Goal: Transaction & Acquisition: Purchase product/service

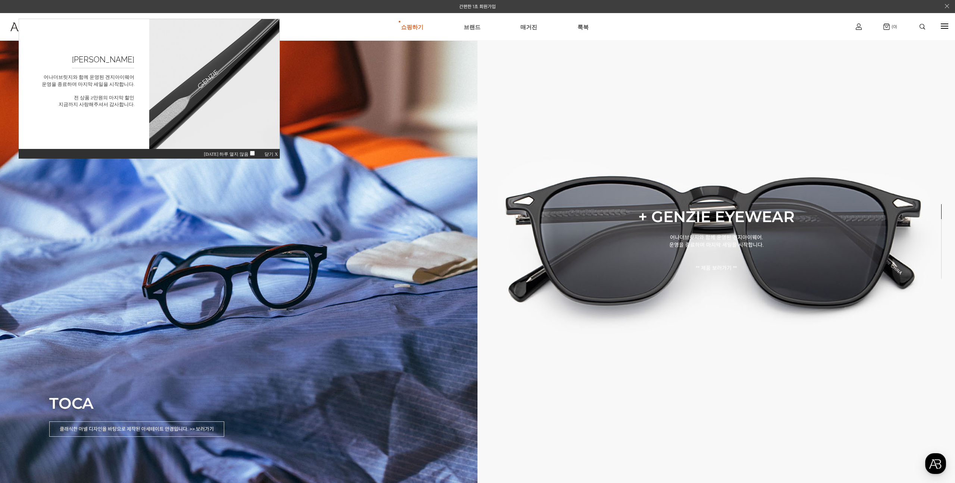
click at [924, 24] on img at bounding box center [922, 27] width 6 height 6
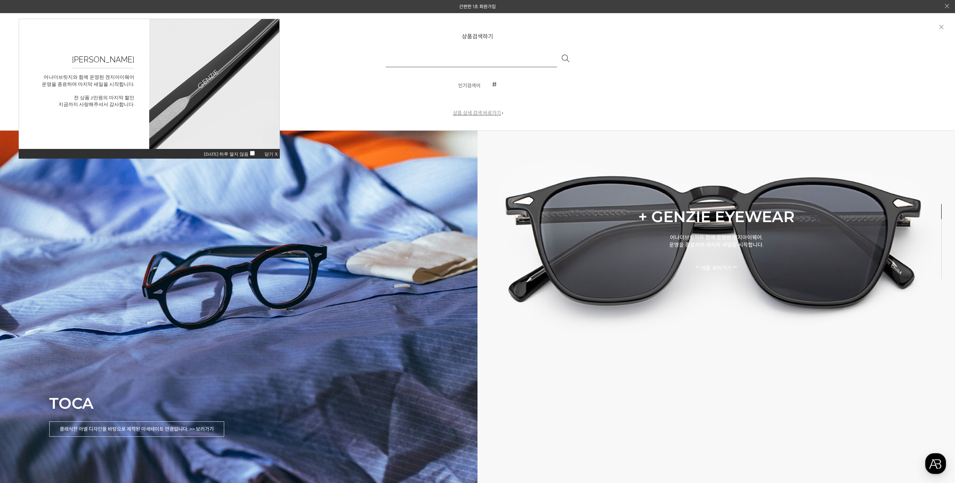
click at [411, 60] on input "text" at bounding box center [471, 58] width 171 height 18
type input "**"
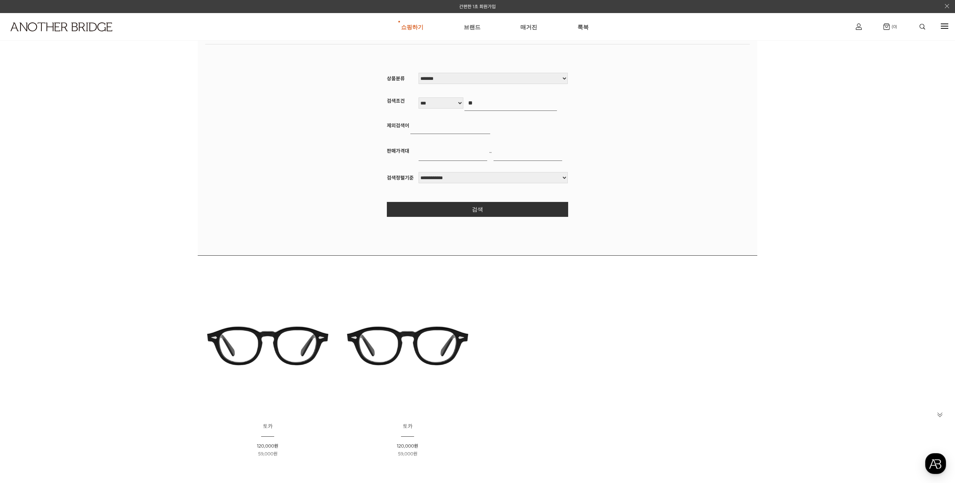
scroll to position [166, 0]
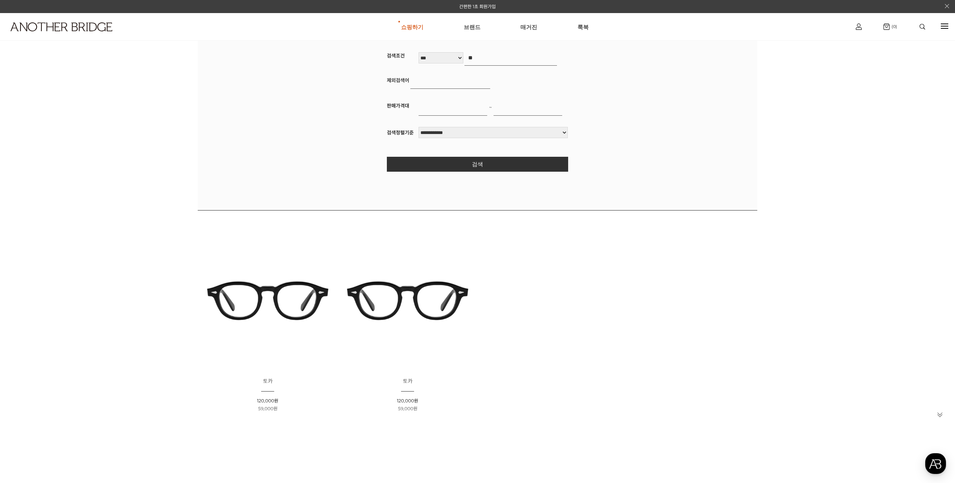
click at [395, 327] on img at bounding box center [407, 300] width 135 height 135
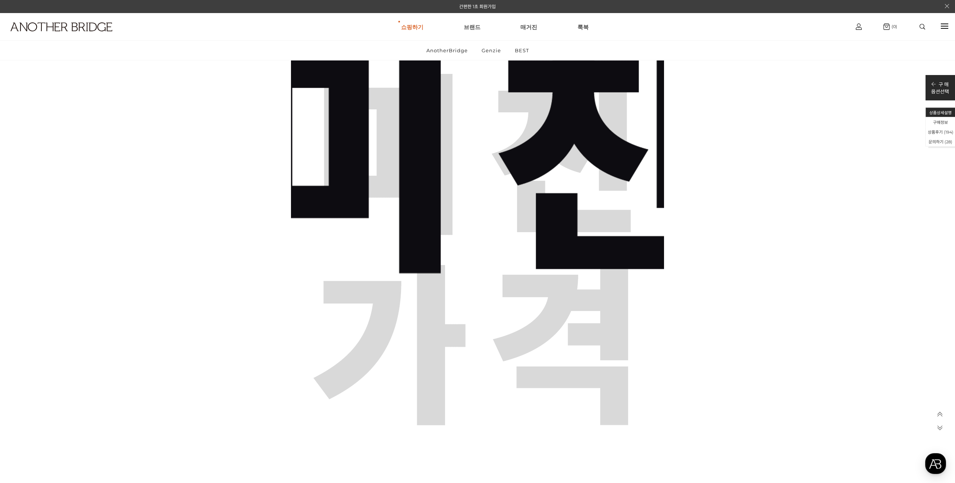
scroll to position [1376, 0]
